Goal: Check status: Check status

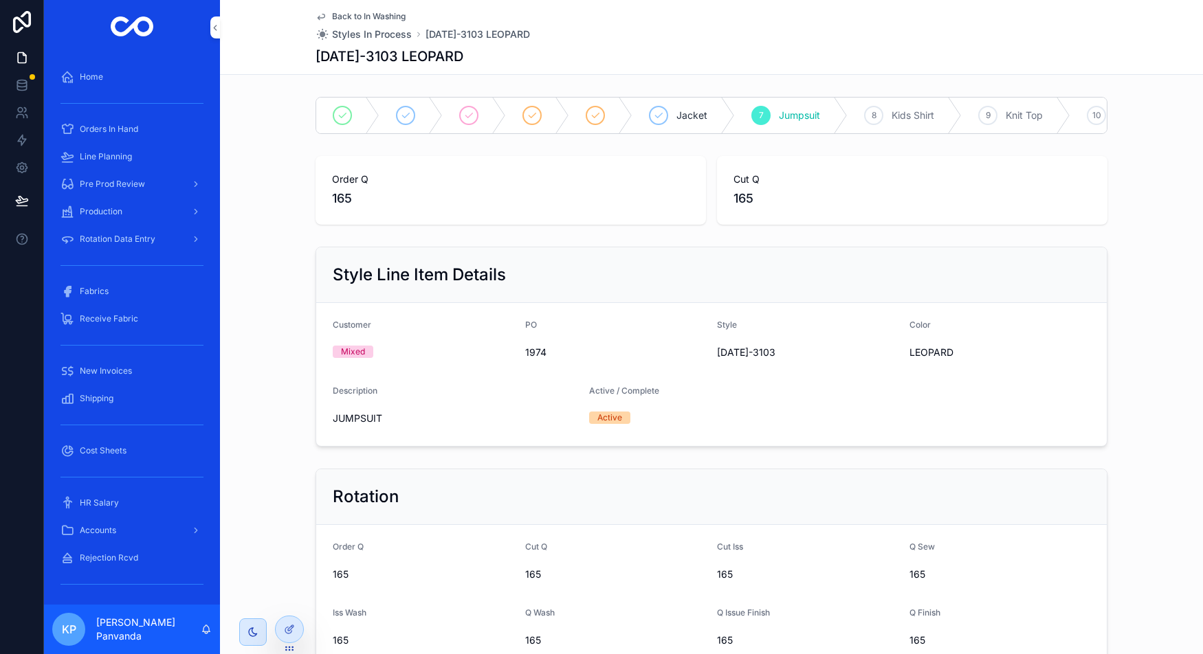
click at [816, 62] on div "[DATE]-3103 LEOPARD" at bounding box center [712, 56] width 792 height 19
